Goal: Task Accomplishment & Management: Use online tool/utility

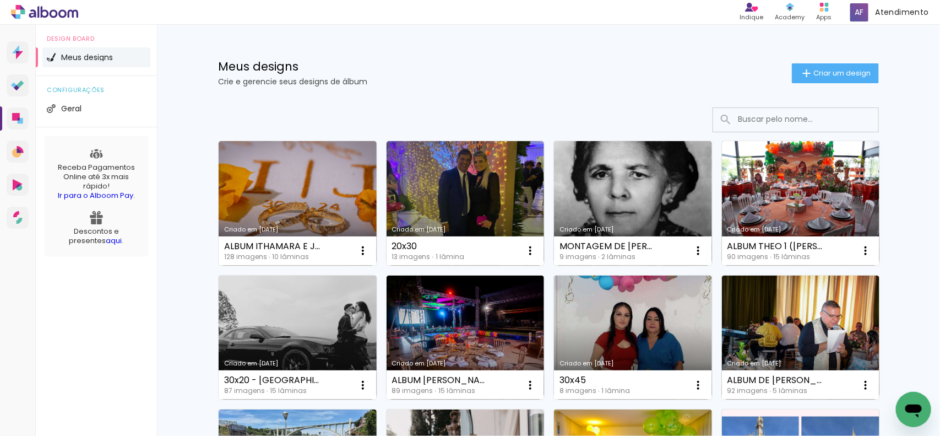
click at [551, 80] on p "Crie e gerencie seus designs de álbum" at bounding box center [505, 82] width 574 height 8
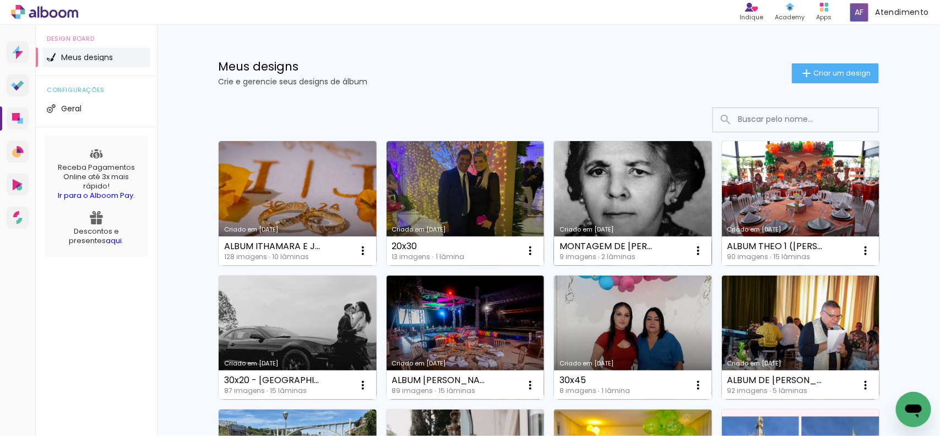
scroll to position [69, 0]
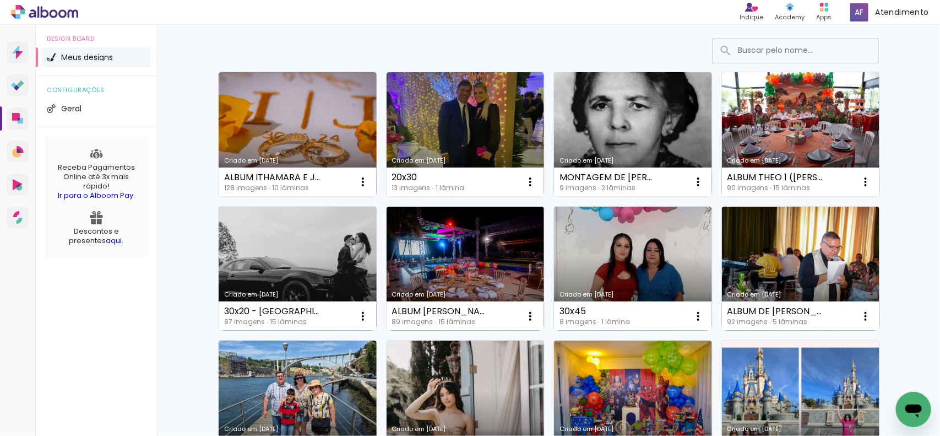
click at [459, 244] on link "Criado em [DATE]" at bounding box center [466, 269] width 158 height 124
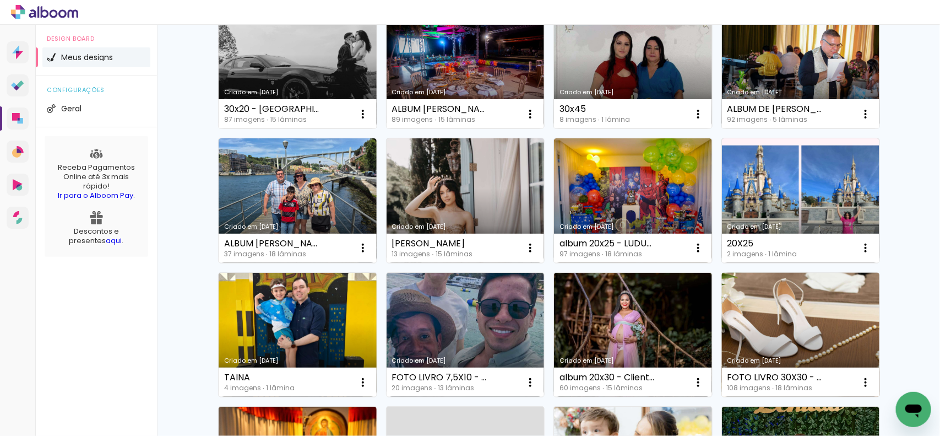
scroll to position [275, 0]
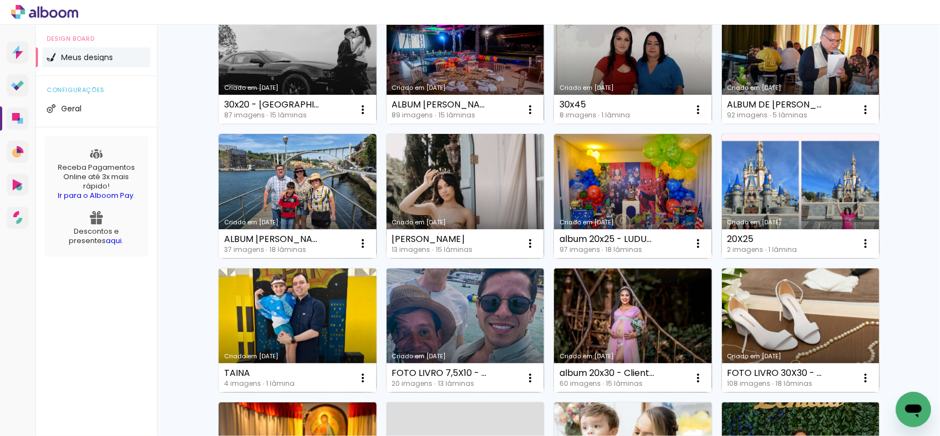
click at [465, 185] on link "Criado em [DATE]" at bounding box center [466, 196] width 158 height 124
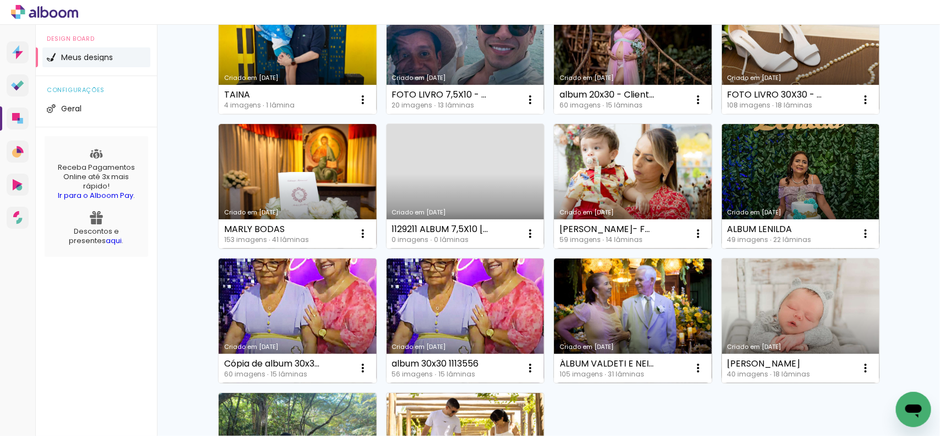
scroll to position [485, 0]
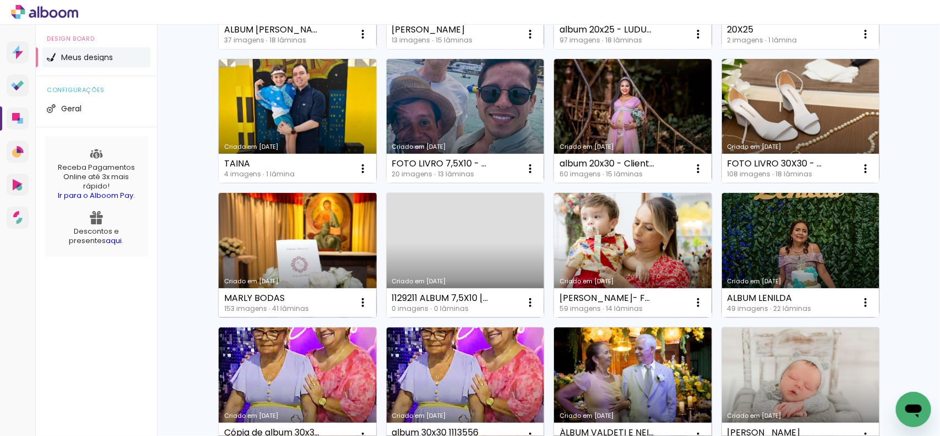
click at [332, 237] on link "Criado em [DATE]" at bounding box center [298, 255] width 158 height 124
